Goal: Task Accomplishment & Management: Use online tool/utility

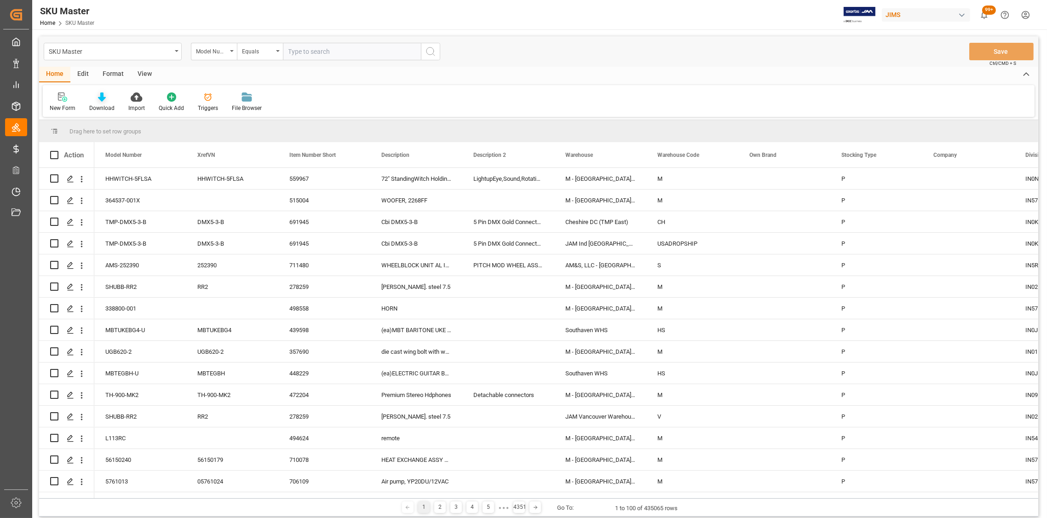
click at [96, 100] on div at bounding box center [101, 97] width 25 height 10
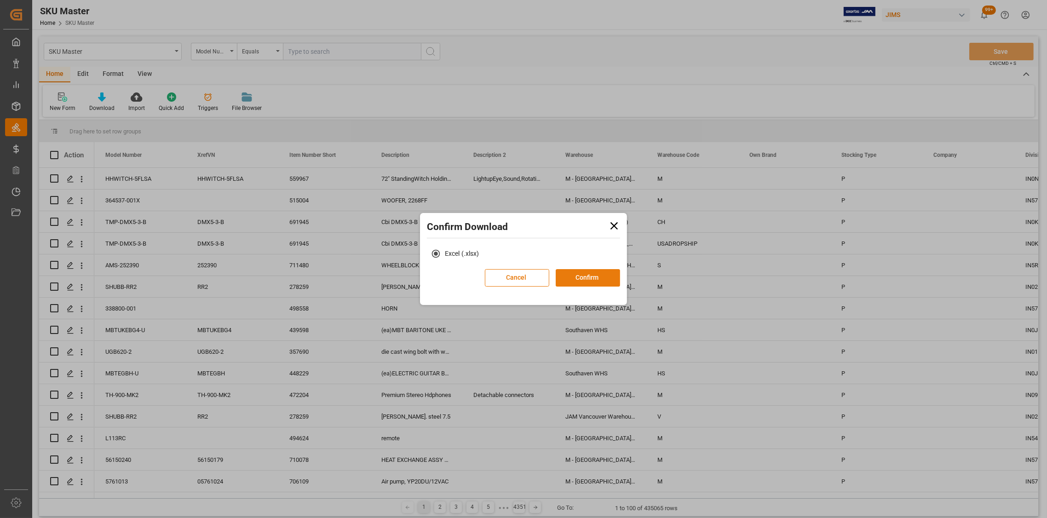
click at [588, 270] on button "Confirm" at bounding box center [588, 277] width 64 height 17
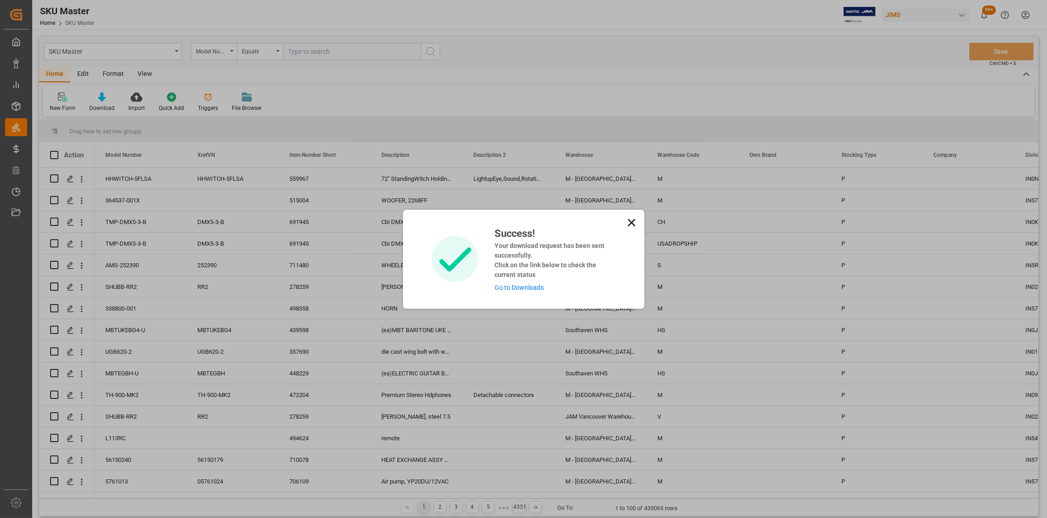
drag, startPoint x: 632, startPoint y: 222, endPoint x: 547, endPoint y: 209, distance: 86.2
click at [628, 222] on icon at bounding box center [631, 222] width 13 height 13
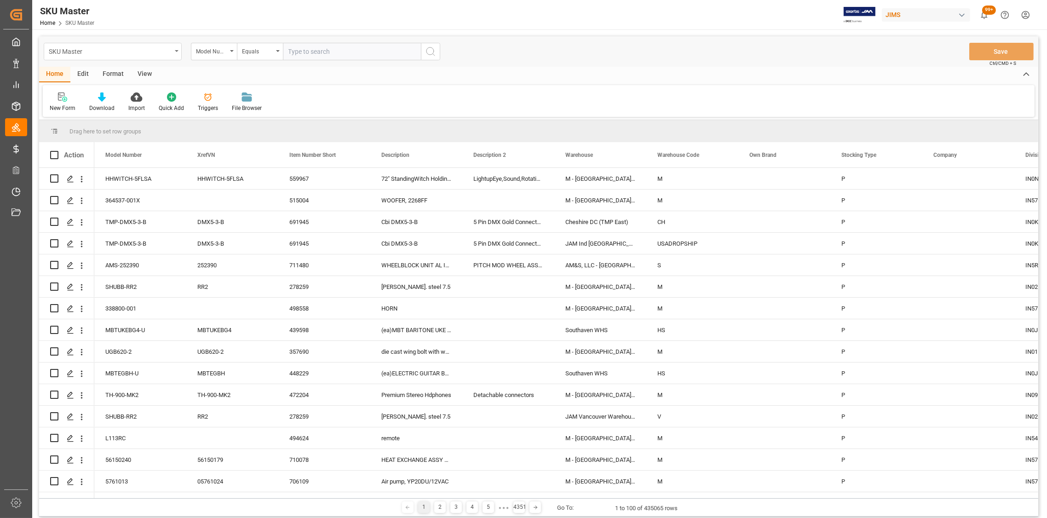
click at [176, 51] on icon "open menu" at bounding box center [177, 51] width 4 height 2
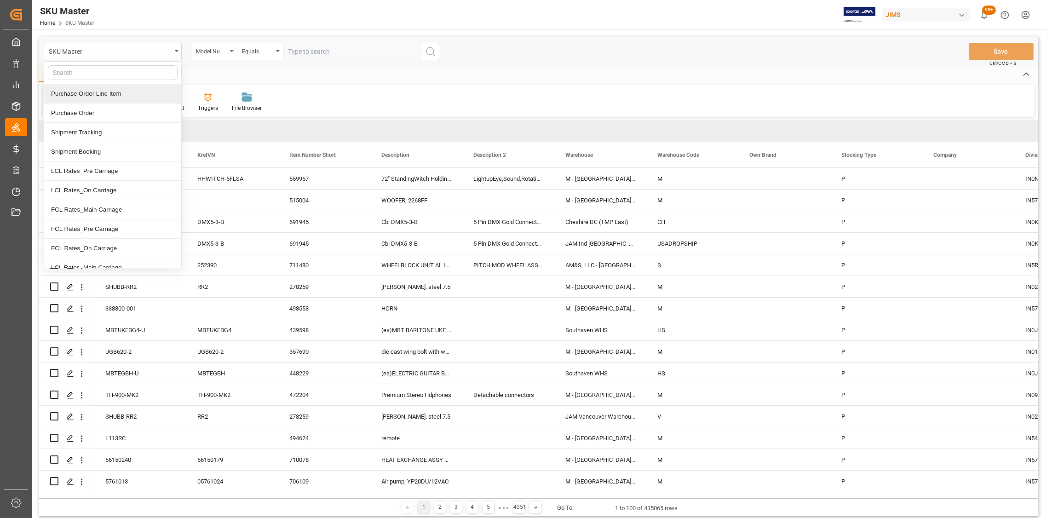
click at [130, 91] on div "Purchase Order Line Item" at bounding box center [112, 93] width 137 height 19
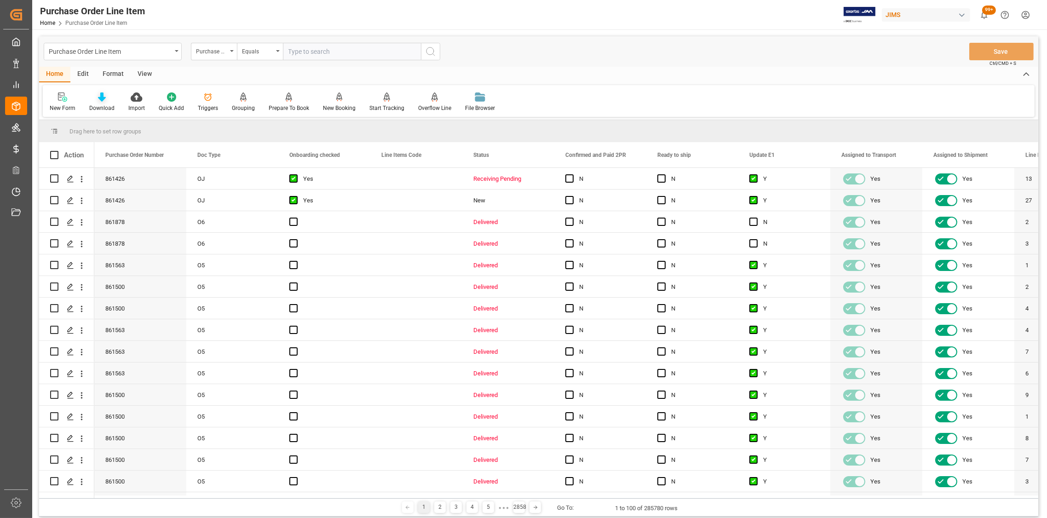
click at [100, 101] on icon at bounding box center [102, 96] width 8 height 9
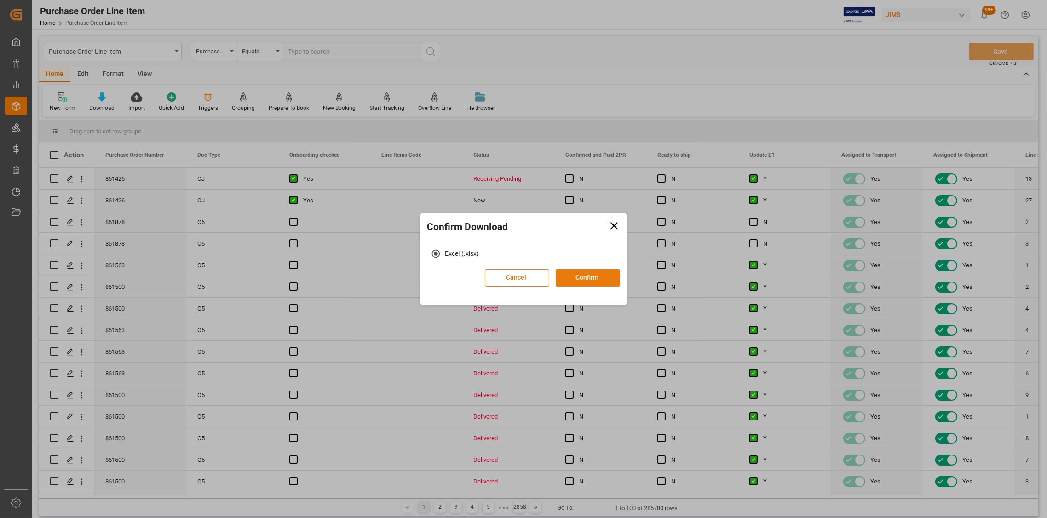
click at [580, 281] on button "Confirm" at bounding box center [588, 277] width 64 height 17
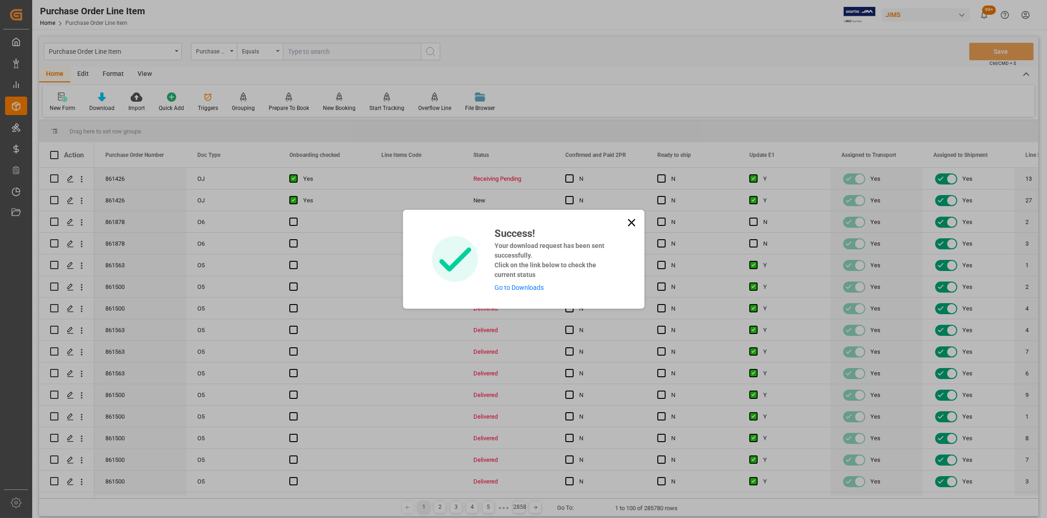
click at [623, 220] on div "Success! Your download request has been sent successfully. Click on the link be…" at bounding box center [524, 259] width 242 height 99
click at [629, 225] on icon at bounding box center [631, 222] width 7 height 7
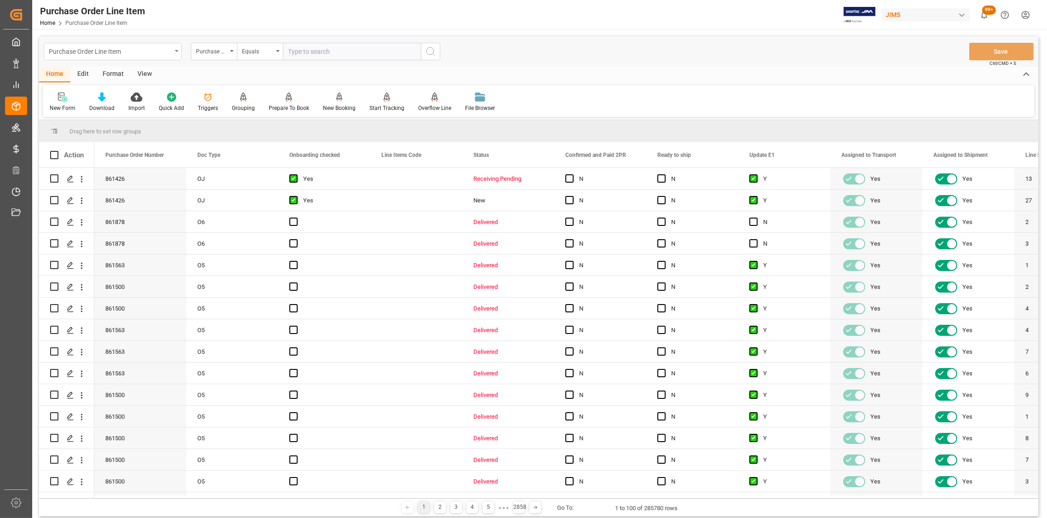
click at [173, 52] on div "Purchase Order Line Item" at bounding box center [113, 51] width 138 height 17
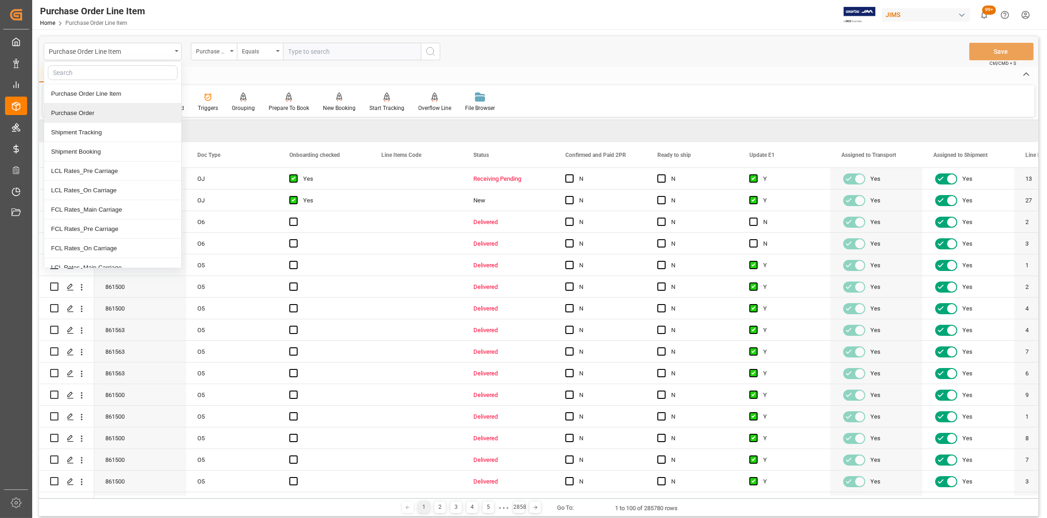
click at [111, 115] on div "Purchase Order" at bounding box center [112, 113] width 137 height 19
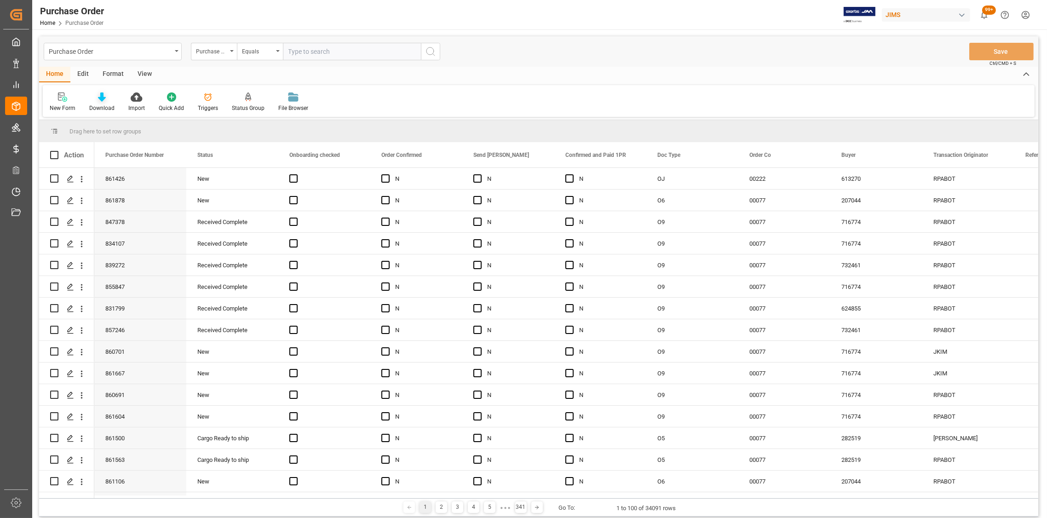
click at [100, 99] on icon at bounding box center [102, 96] width 8 height 9
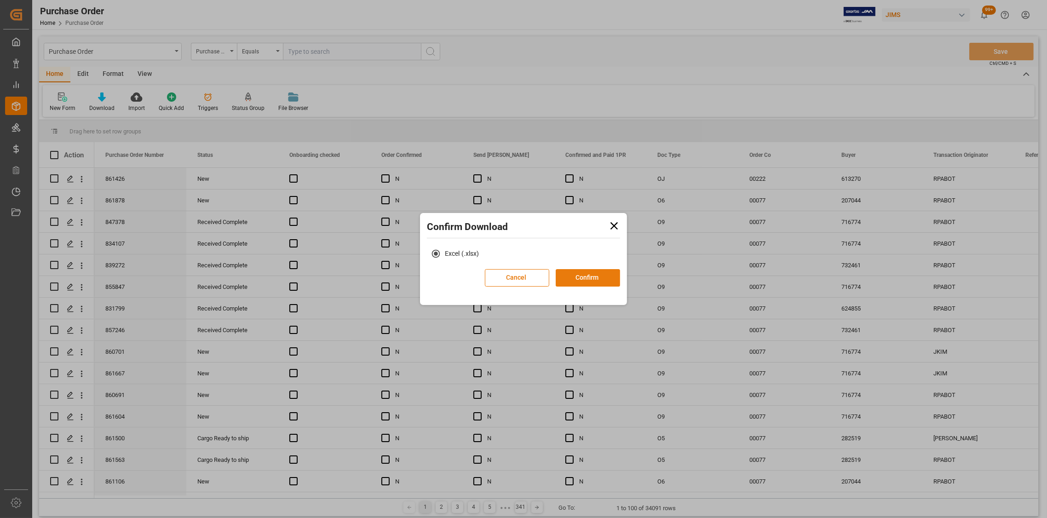
click at [587, 271] on button "Confirm" at bounding box center [588, 277] width 64 height 17
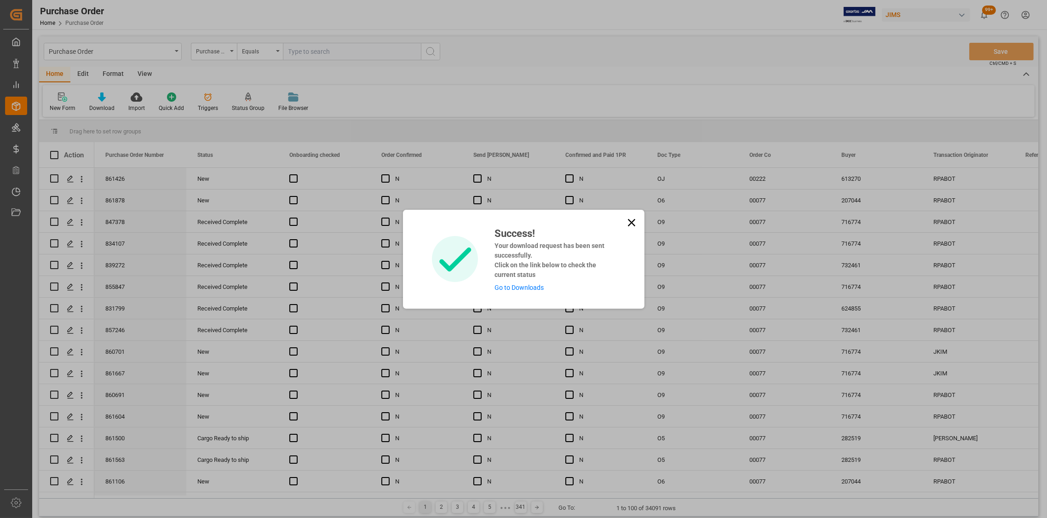
click at [626, 223] on icon at bounding box center [631, 222] width 13 height 13
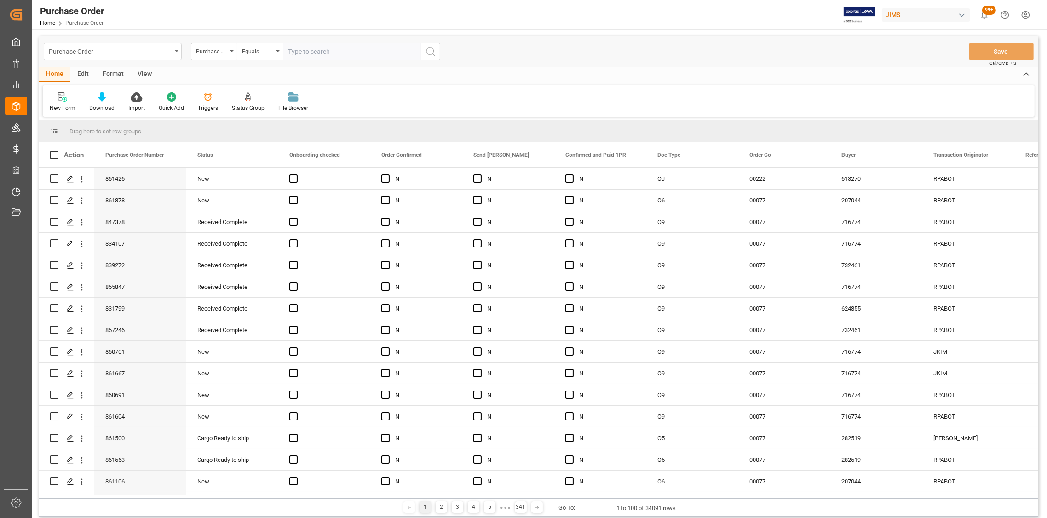
click at [171, 50] on div "Purchase Order" at bounding box center [110, 51] width 123 height 12
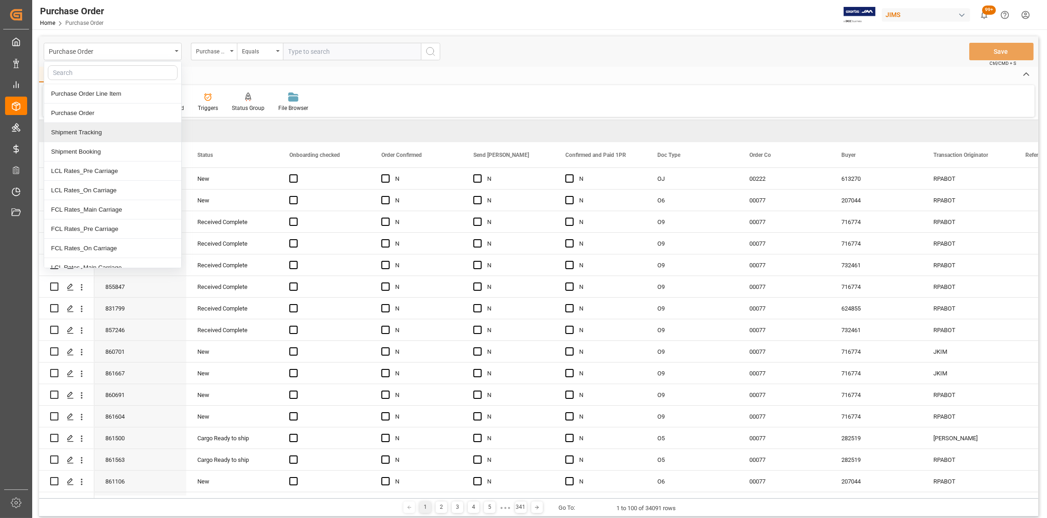
click at [115, 133] on div "Shipment Tracking" at bounding box center [112, 132] width 137 height 19
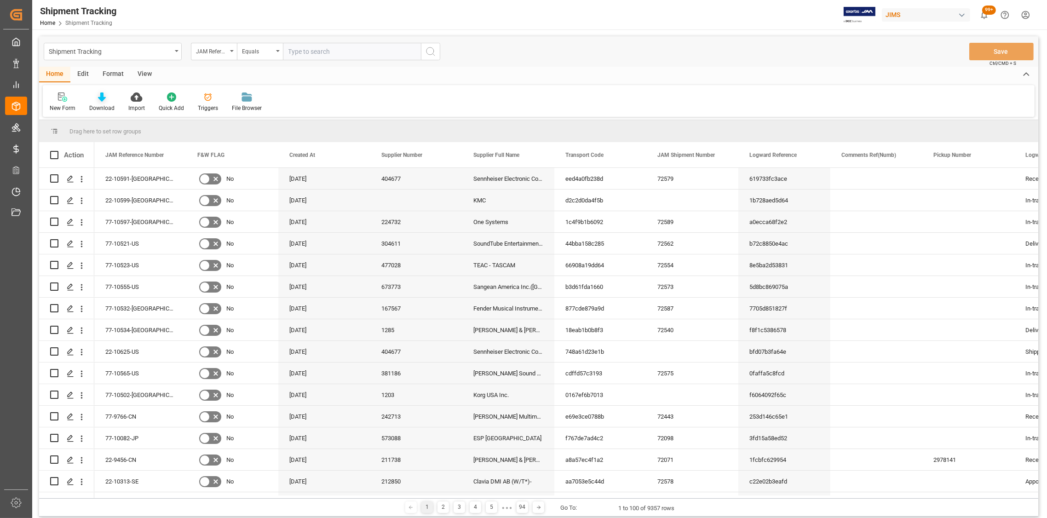
click at [101, 99] on icon at bounding box center [102, 96] width 8 height 9
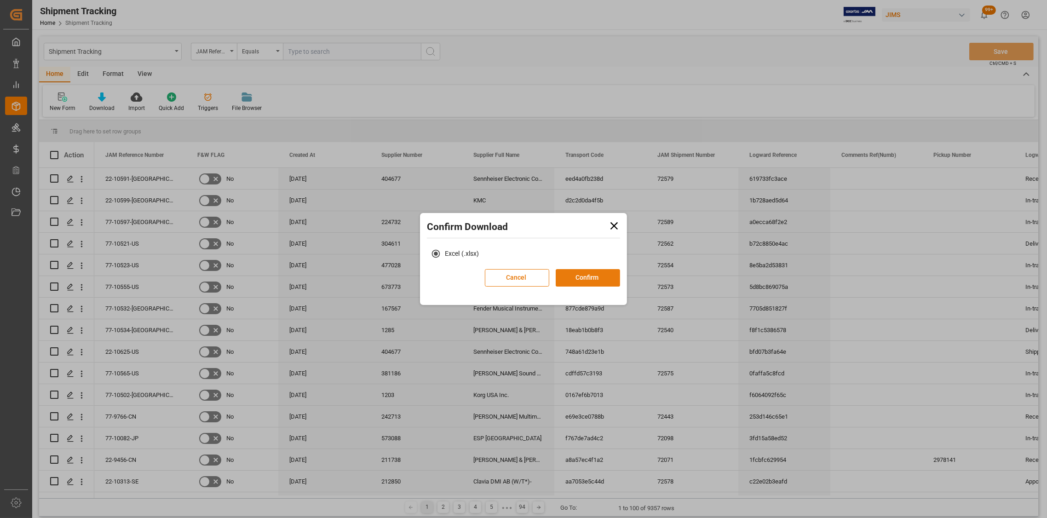
click at [566, 277] on button "Confirm" at bounding box center [588, 277] width 64 height 17
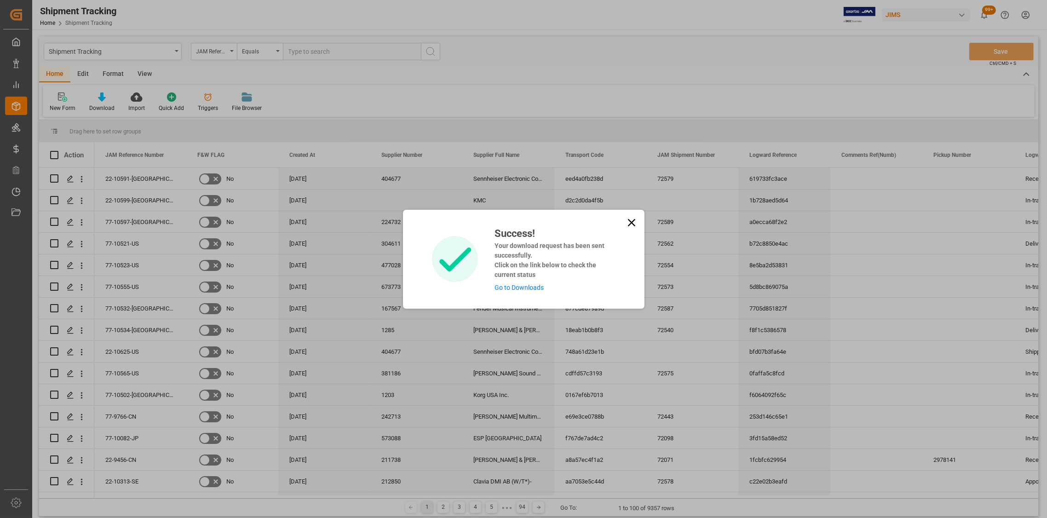
click at [630, 220] on icon at bounding box center [631, 222] width 13 height 13
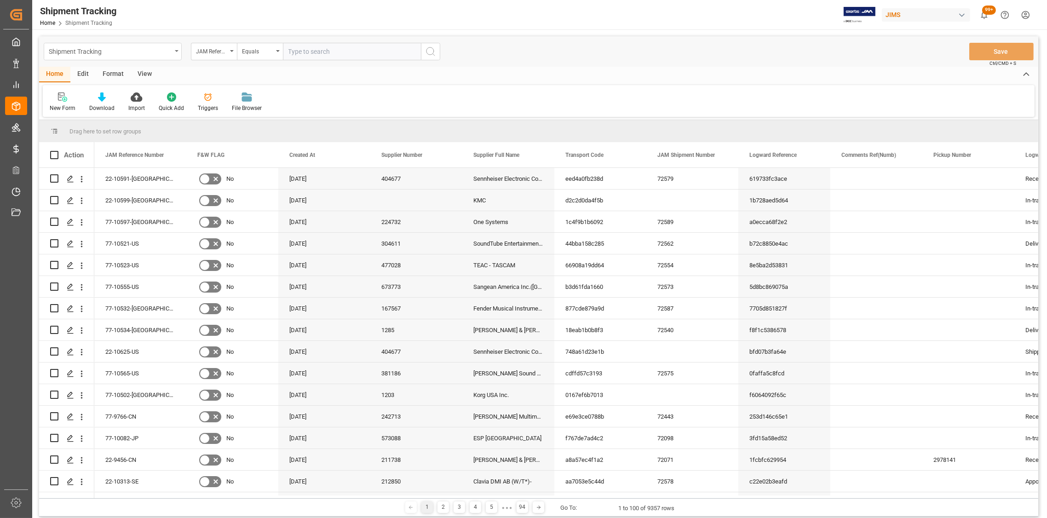
click at [175, 49] on div "Shipment Tracking" at bounding box center [113, 51] width 138 height 17
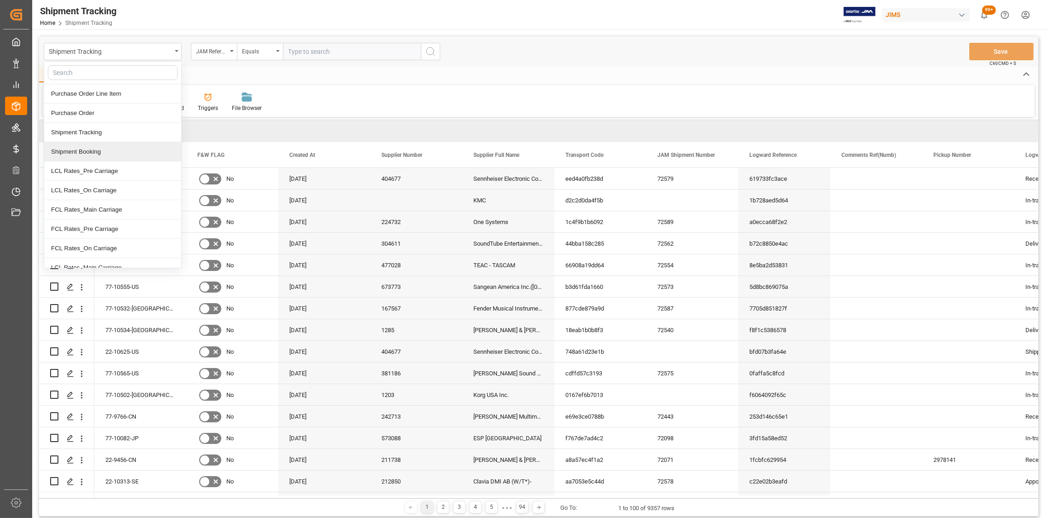
click at [99, 151] on div "Shipment Booking" at bounding box center [112, 151] width 137 height 19
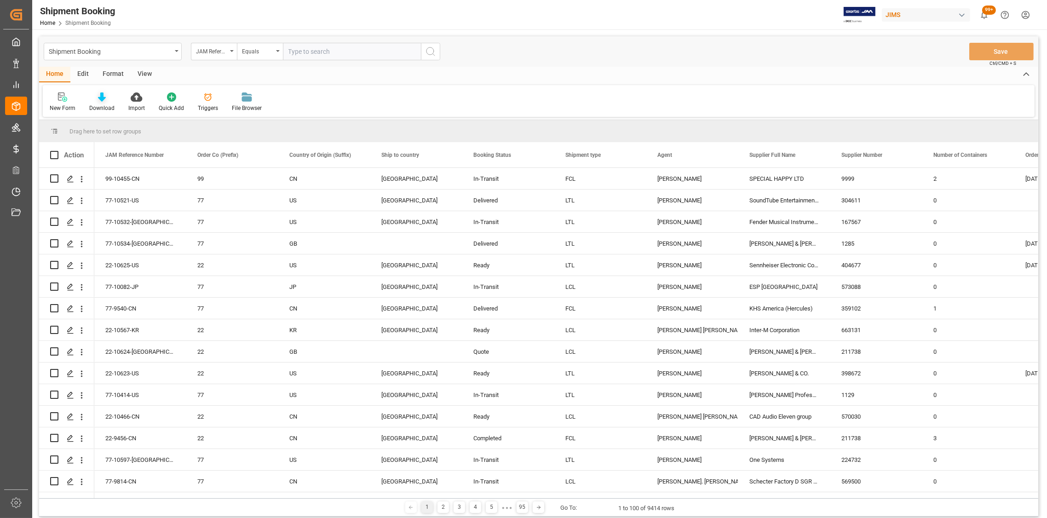
click at [101, 99] on icon at bounding box center [102, 96] width 8 height 9
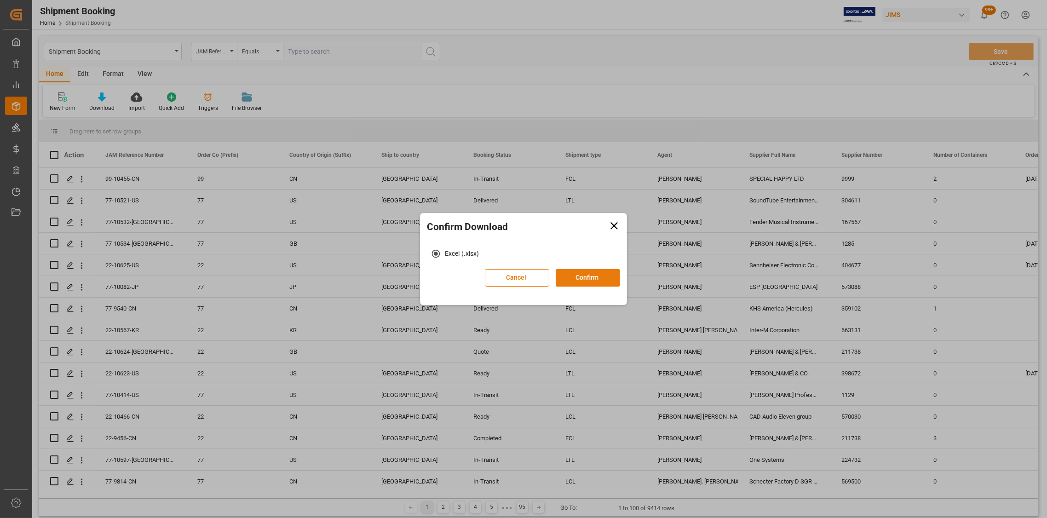
click at [583, 277] on button "Confirm" at bounding box center [588, 277] width 64 height 17
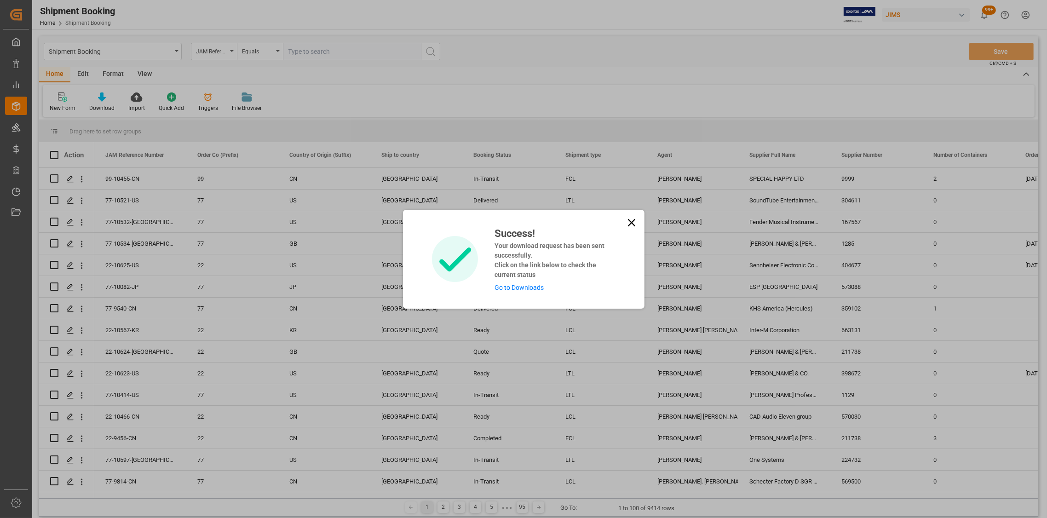
click at [512, 288] on link "Go to Downloads" at bounding box center [519, 287] width 49 height 7
